Goal: Check status: Check status

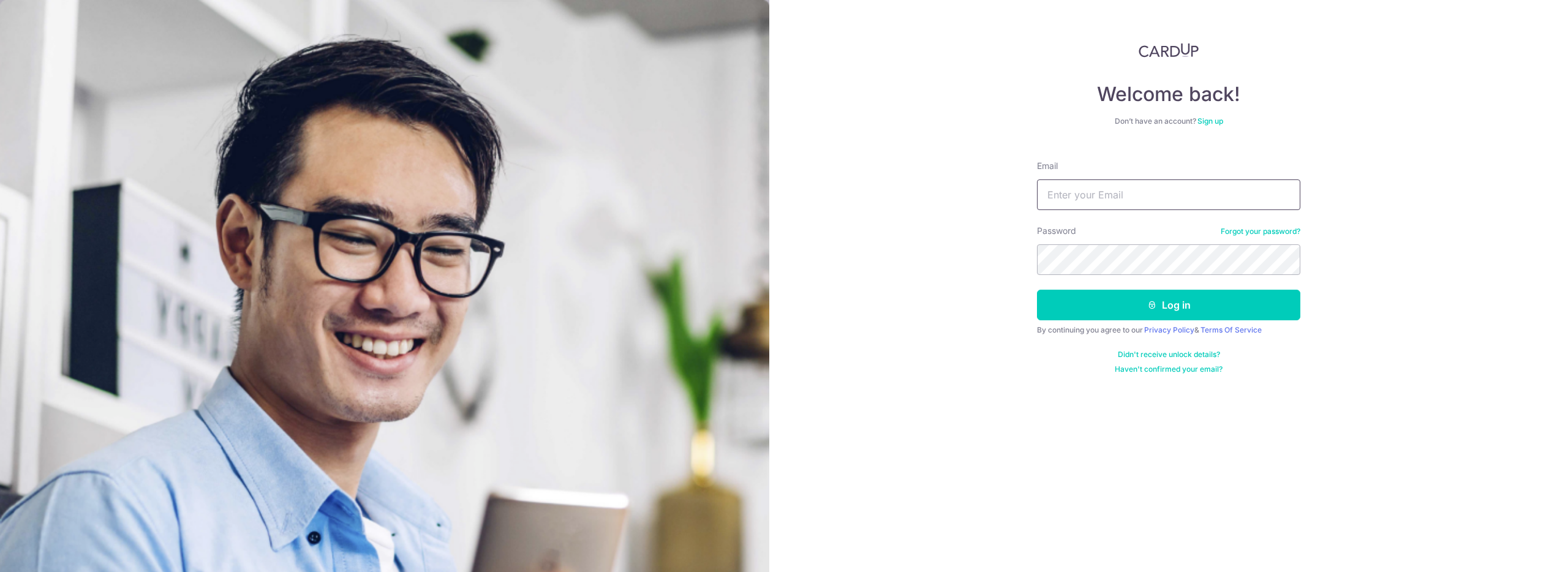
click at [1101, 201] on input "Email" at bounding box center [1168, 195] width 263 height 31
type input "[EMAIL_ADDRESS][DOMAIN_NAME]"
click at [1153, 293] on button "Log in" at bounding box center [1168, 306] width 263 height 31
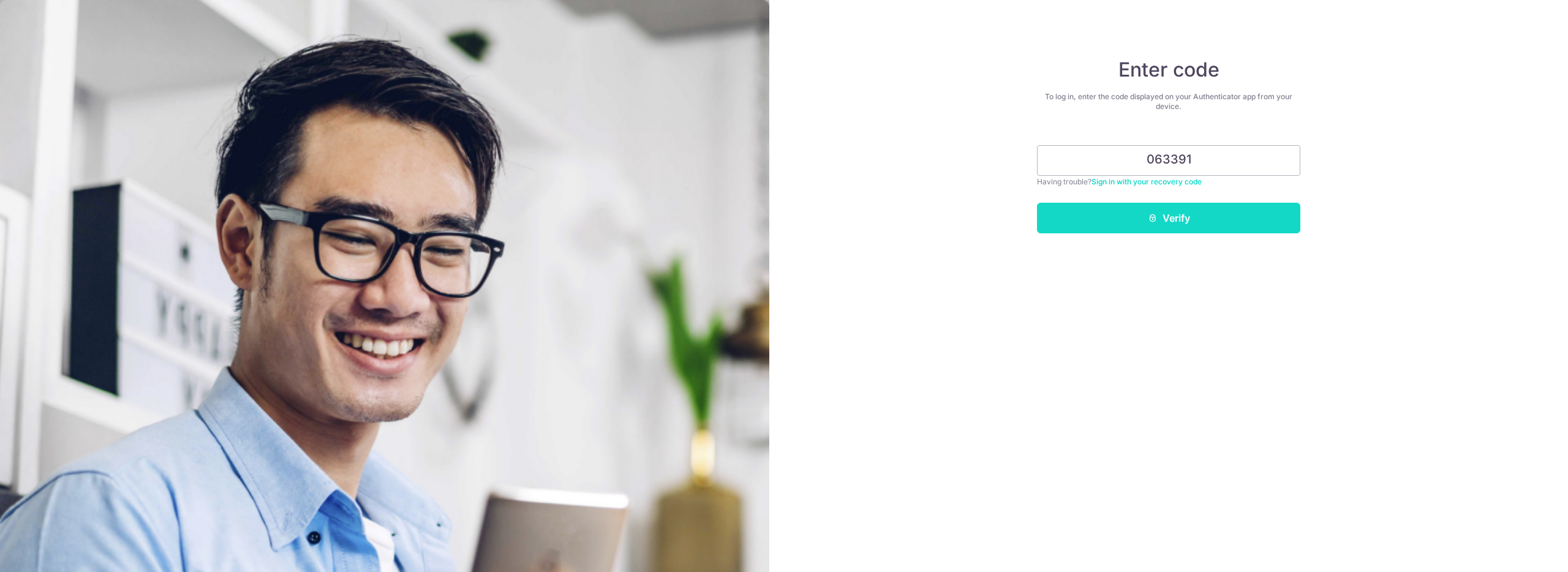
type input "063391"
drag, startPoint x: 1107, startPoint y: 221, endPoint x: 993, endPoint y: 186, distance: 119.3
click at [1106, 221] on button "Verify" at bounding box center [1168, 218] width 263 height 31
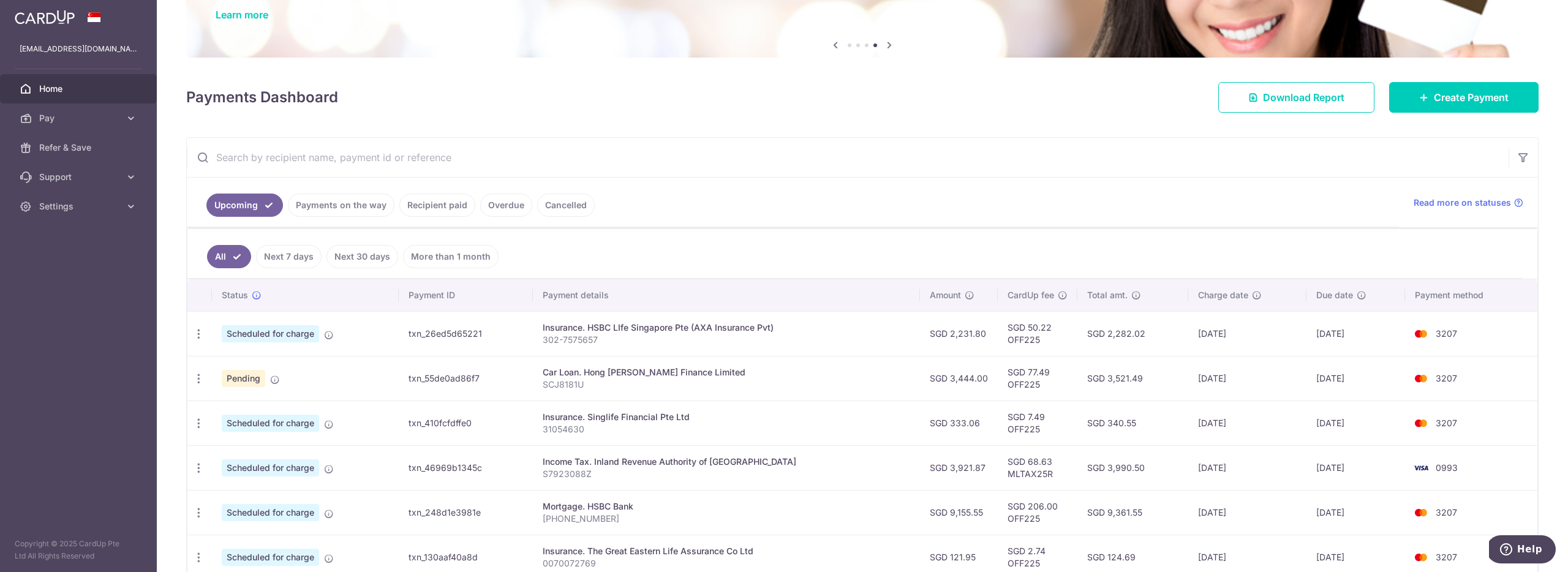
scroll to position [121, 0]
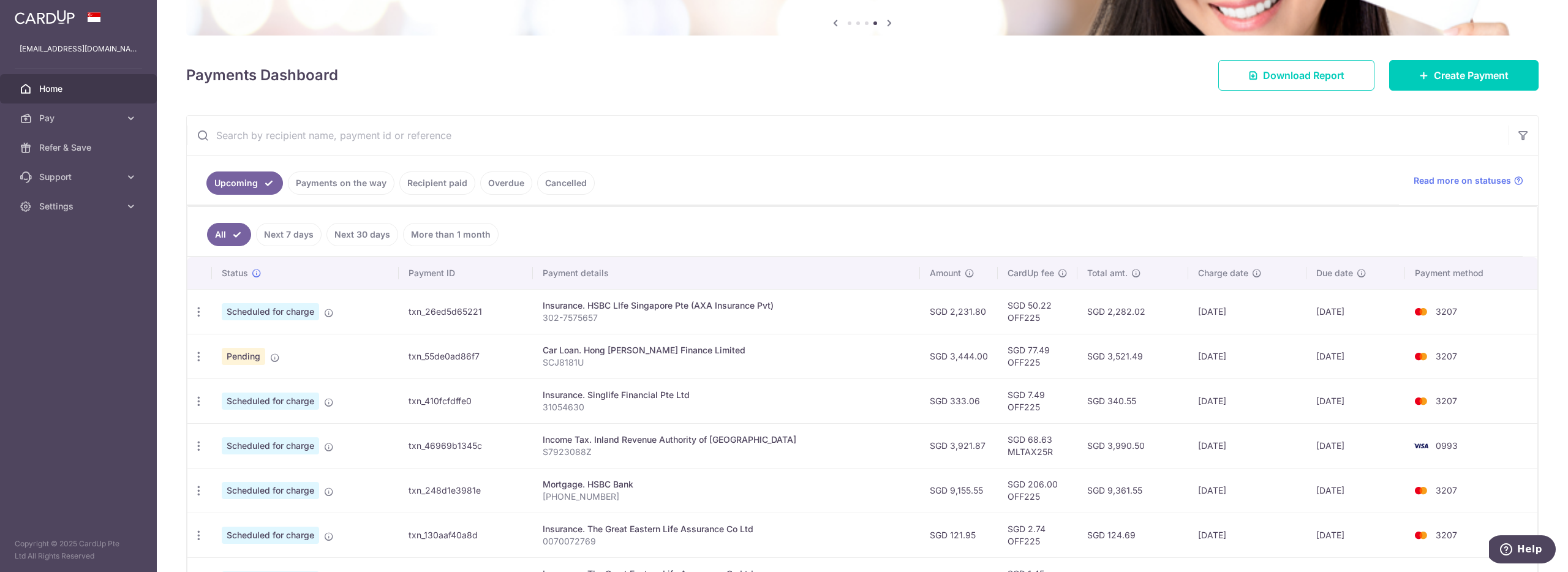
drag, startPoint x: 386, startPoint y: 193, endPoint x: 373, endPoint y: 188, distance: 13.9
click at [386, 193] on li "Payments on the way" at bounding box center [339, 183] width 112 height 24
click at [373, 188] on link "Payments on the way" at bounding box center [341, 183] width 106 height 24
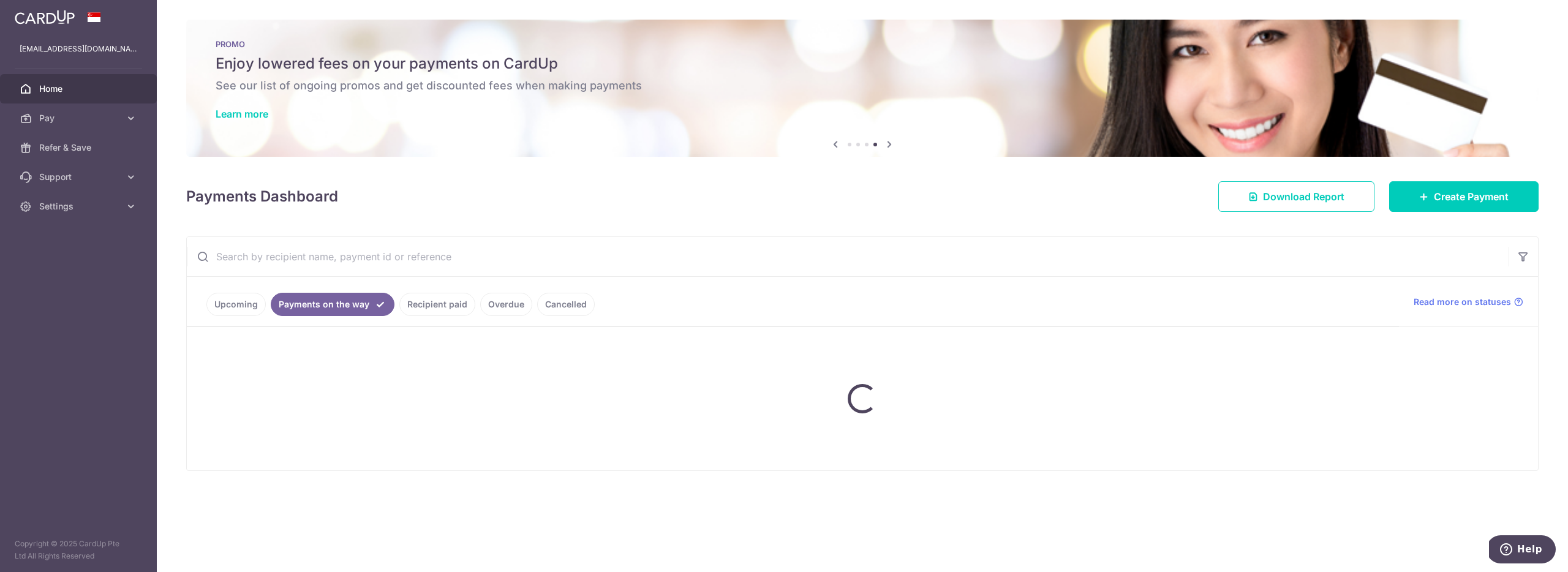
scroll to position [0, 0]
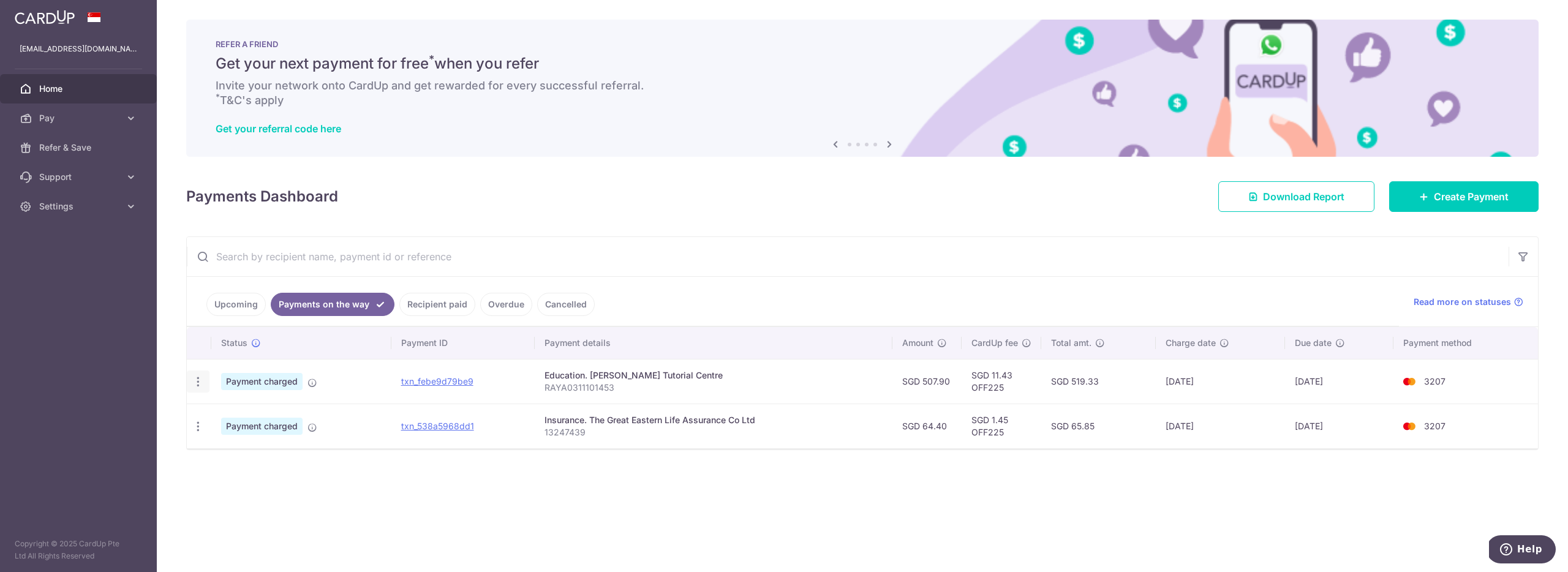
click at [198, 380] on icon "button" at bounding box center [198, 382] width 13 height 13
click at [248, 413] on span "PDF Receipt" at bounding box center [263, 415] width 83 height 12
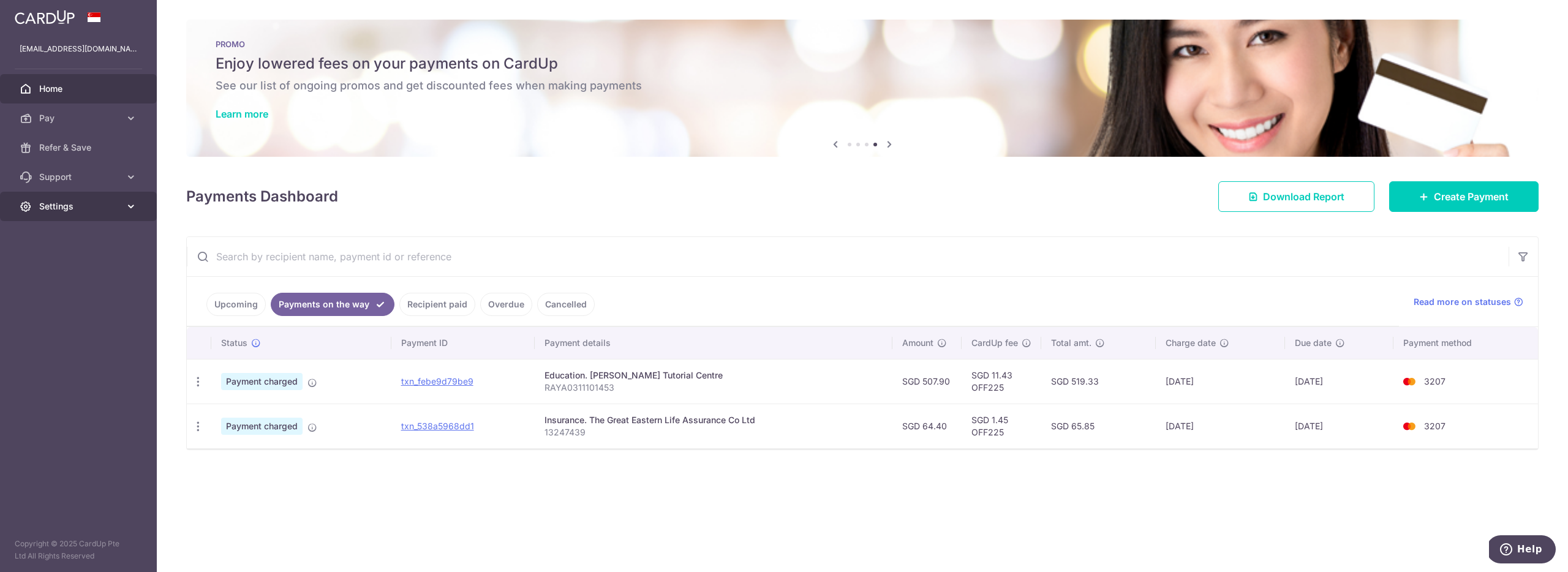
drag, startPoint x: 133, startPoint y: 209, endPoint x: 127, endPoint y: 243, distance: 34.5
click at [133, 210] on icon at bounding box center [131, 207] width 12 height 12
drag, startPoint x: 53, startPoint y: 264, endPoint x: 83, endPoint y: 248, distance: 34.0
click at [52, 264] on span "Logout" at bounding box center [79, 265] width 81 height 12
